Goal: Information Seeking & Learning: Learn about a topic

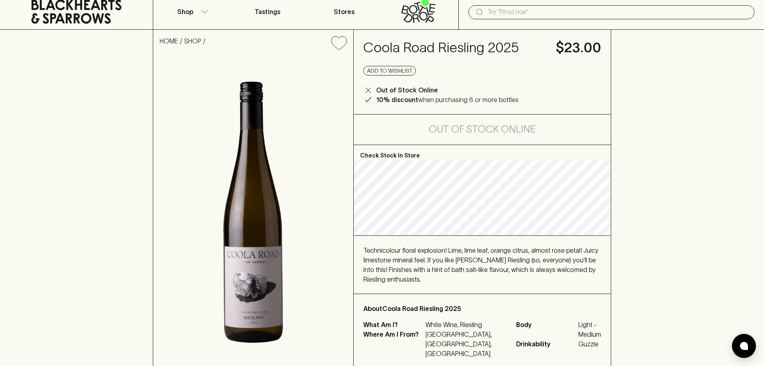
scroll to position [40, 0]
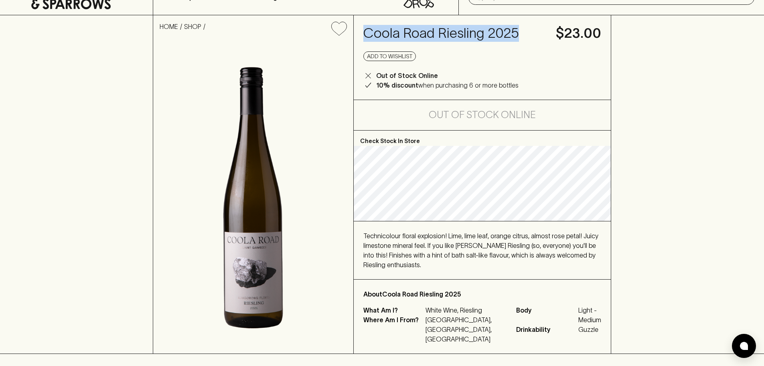
drag, startPoint x: 520, startPoint y: 35, endPoint x: 363, endPoint y: 27, distance: 157.1
click at [363, 27] on div "Coola Road Riesling 2025 $23.00 Add to wishlist Out of Stock Online 10% discoun…" at bounding box center [482, 57] width 257 height 84
copy h4 "Coola Road Riesling 2025"
click at [668, 112] on div "HOME SHOP [GEOGRAPHIC_DATA] Riesling 2025 $23.00 Add to wishlist Out of Stock O…" at bounding box center [382, 184] width 764 height 338
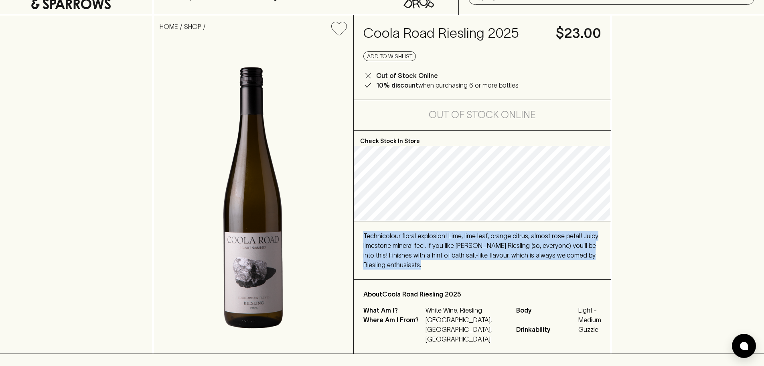
drag, startPoint x: 437, startPoint y: 264, endPoint x: 364, endPoint y: 236, distance: 78.5
click at [364, 236] on div "Technicolour floral explosion! Lime, lime leaf, orange citrus, almost rose peta…" at bounding box center [483, 250] width 238 height 39
copy span "Technicolour floral explosion! Lime, lime leaf, orange citrus, almost rose peta…"
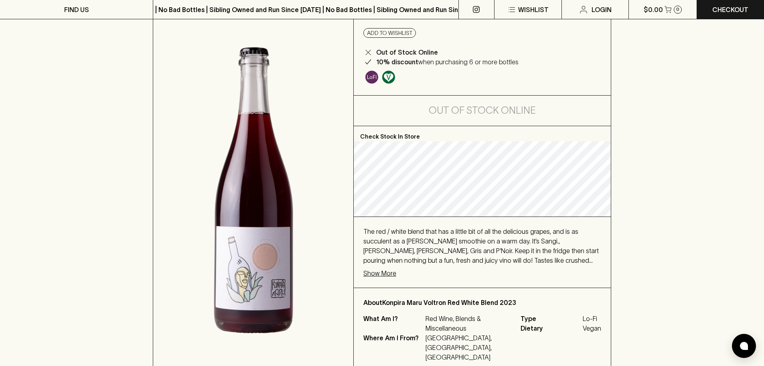
scroll to position [400, 0]
